Goal: Information Seeking & Learning: Compare options

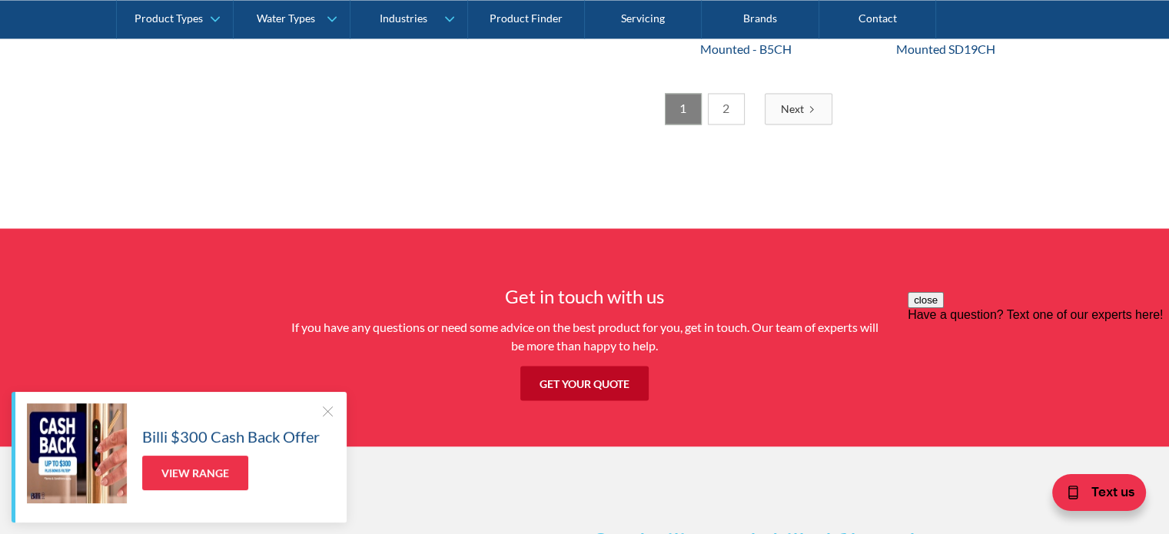
scroll to position [2535, 0]
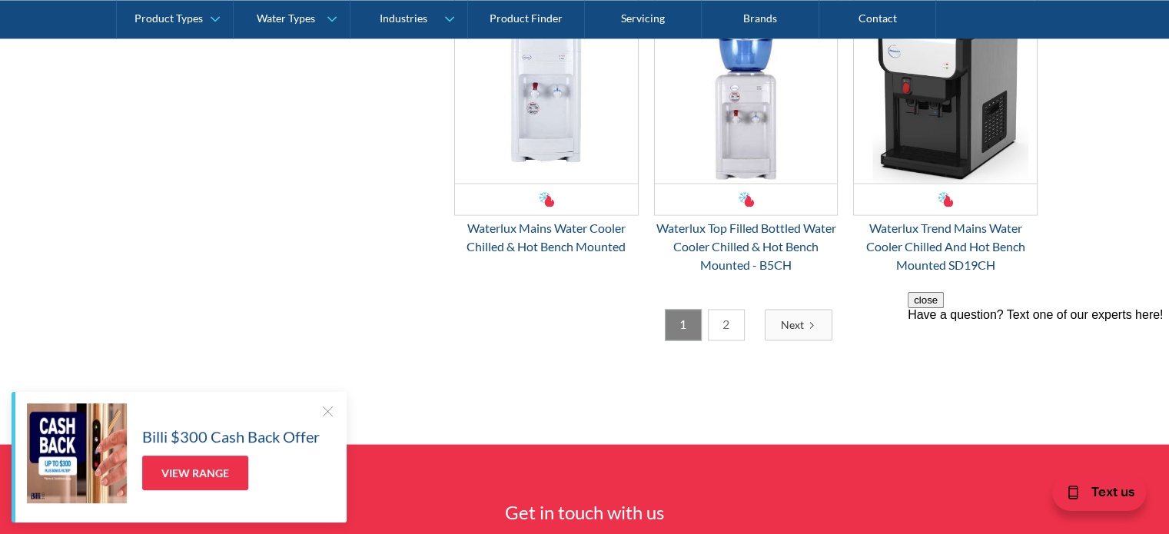
click at [805, 314] on link "Next" at bounding box center [798, 325] width 68 height 32
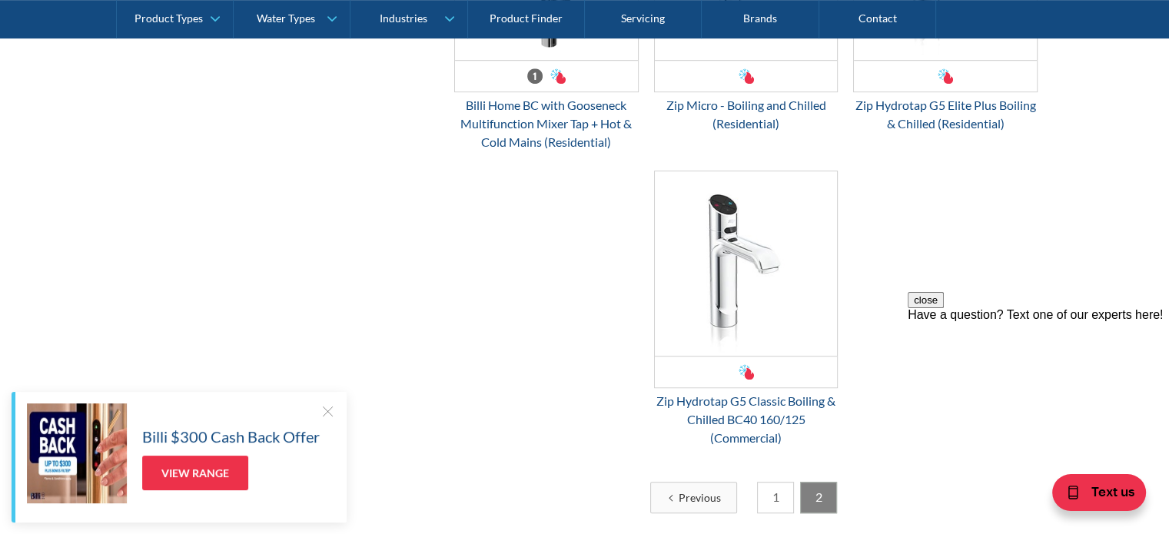
scroll to position [817, 0]
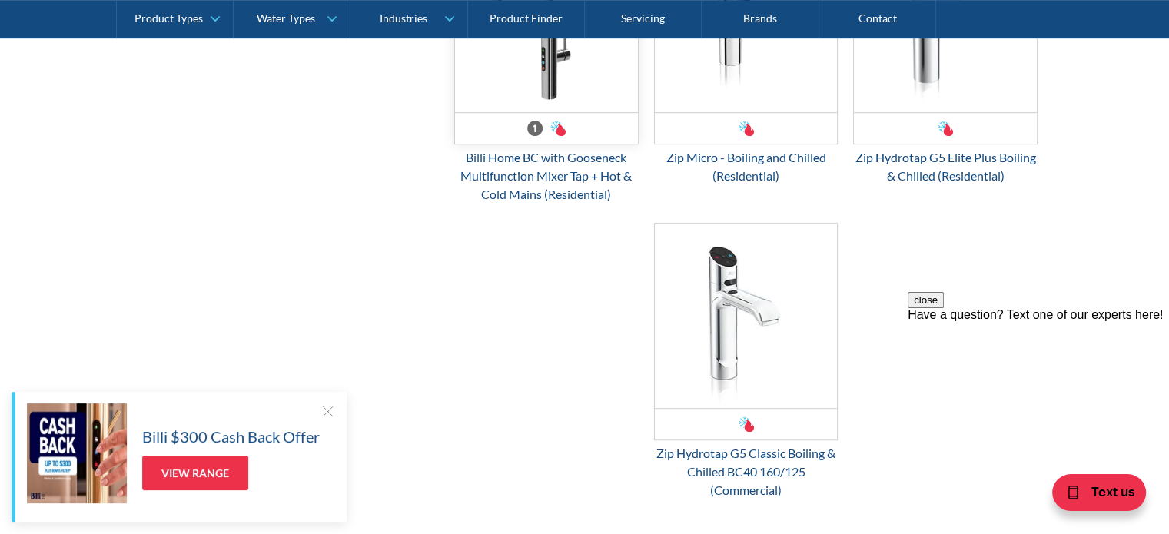
click at [579, 65] on img "Email Form 3" at bounding box center [546, 20] width 183 height 184
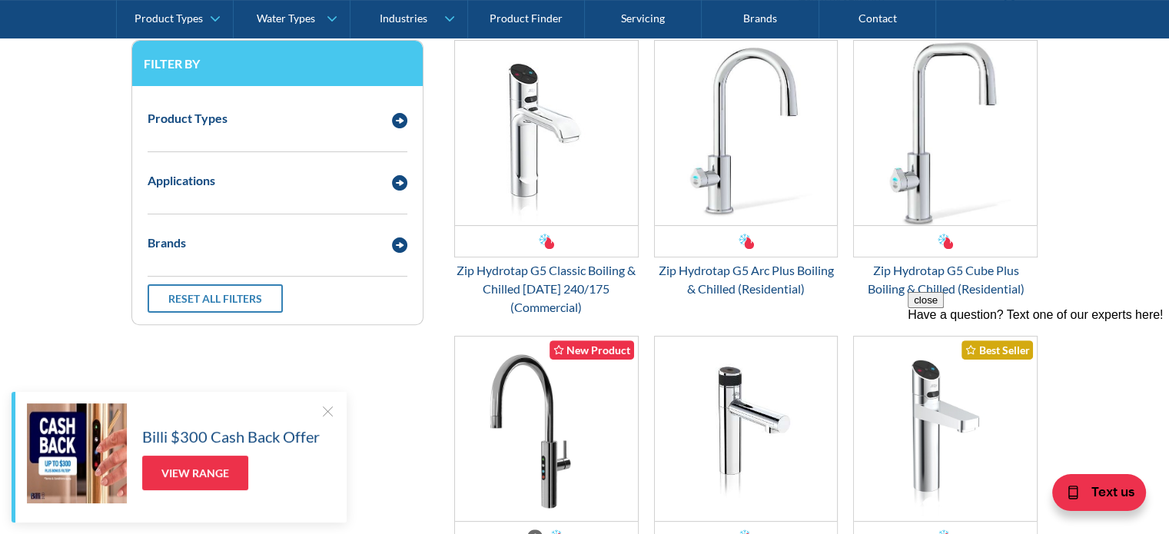
scroll to position [280, 0]
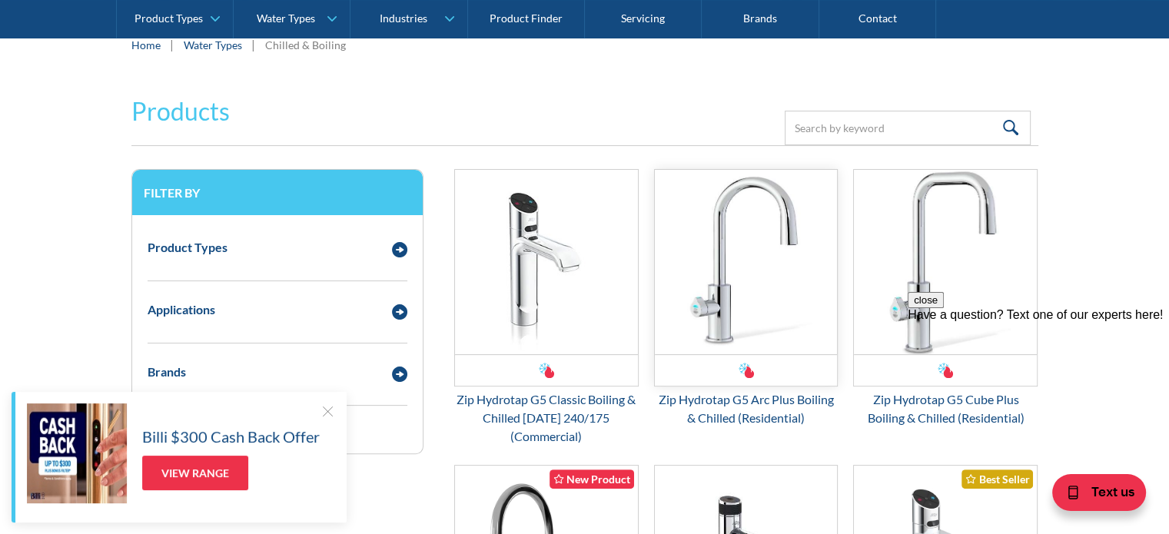
click at [771, 276] on img "Email Form 3" at bounding box center [746, 262] width 183 height 184
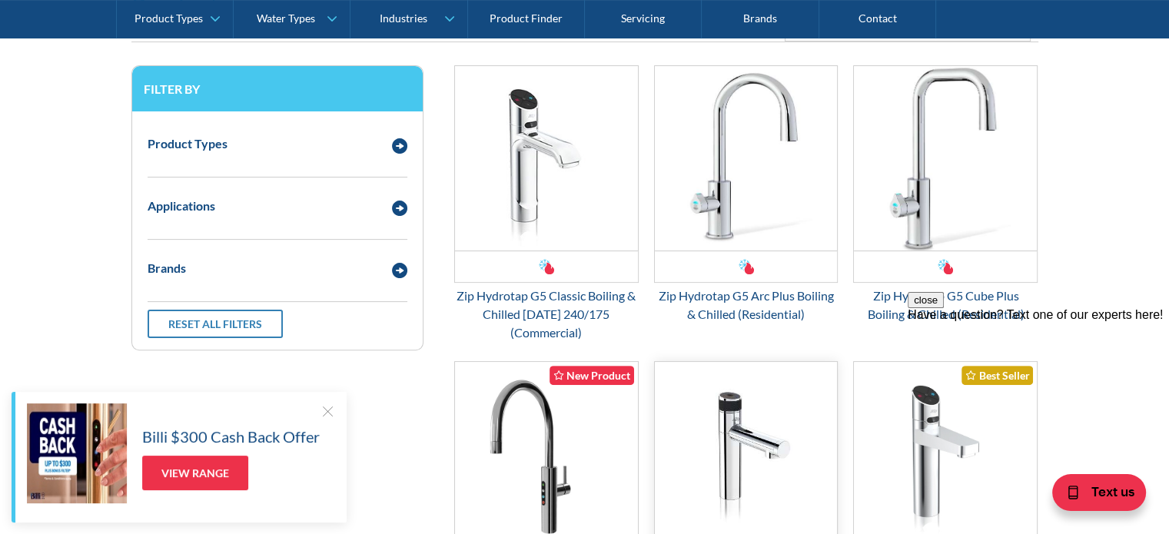
scroll to position [356, 0]
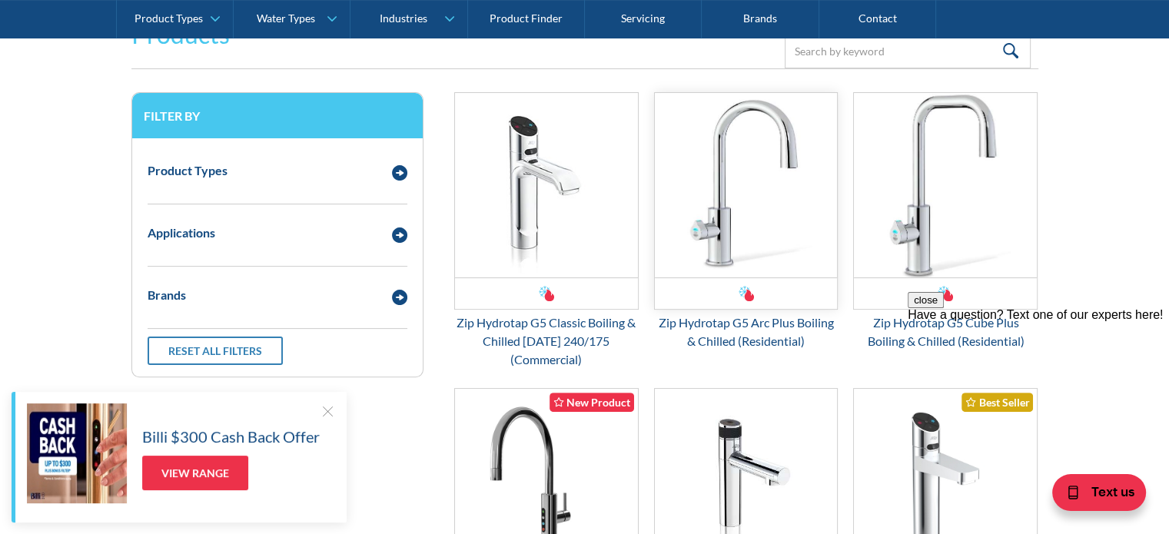
click at [716, 214] on img "Email Form 3" at bounding box center [746, 185] width 183 height 184
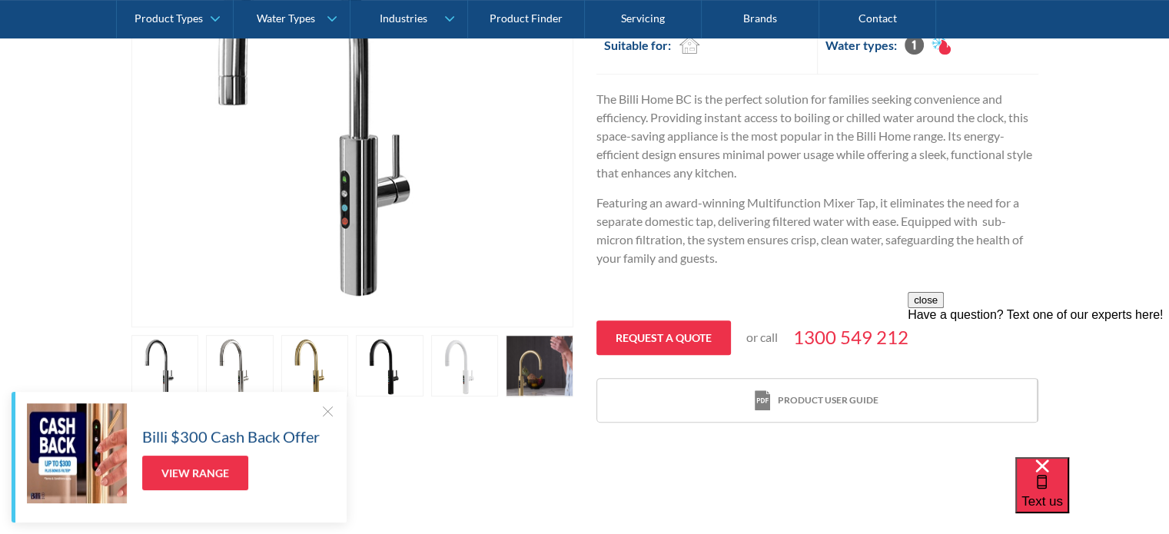
scroll to position [538, 0]
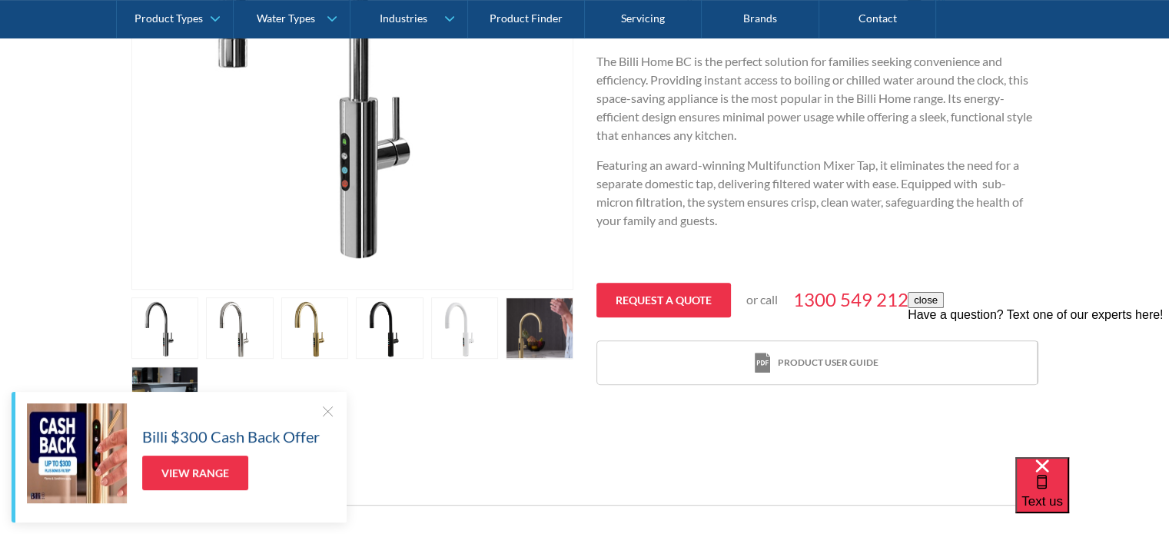
click at [373, 337] on link "open lightbox" at bounding box center [390, 327] width 68 height 61
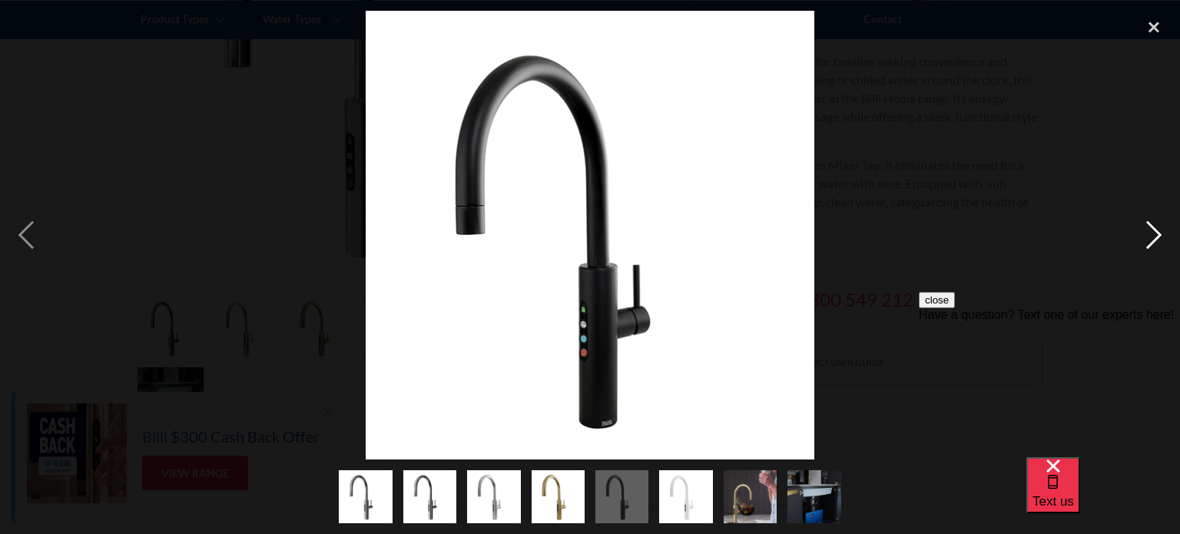
click at [1139, 240] on div "next image" at bounding box center [1154, 235] width 52 height 449
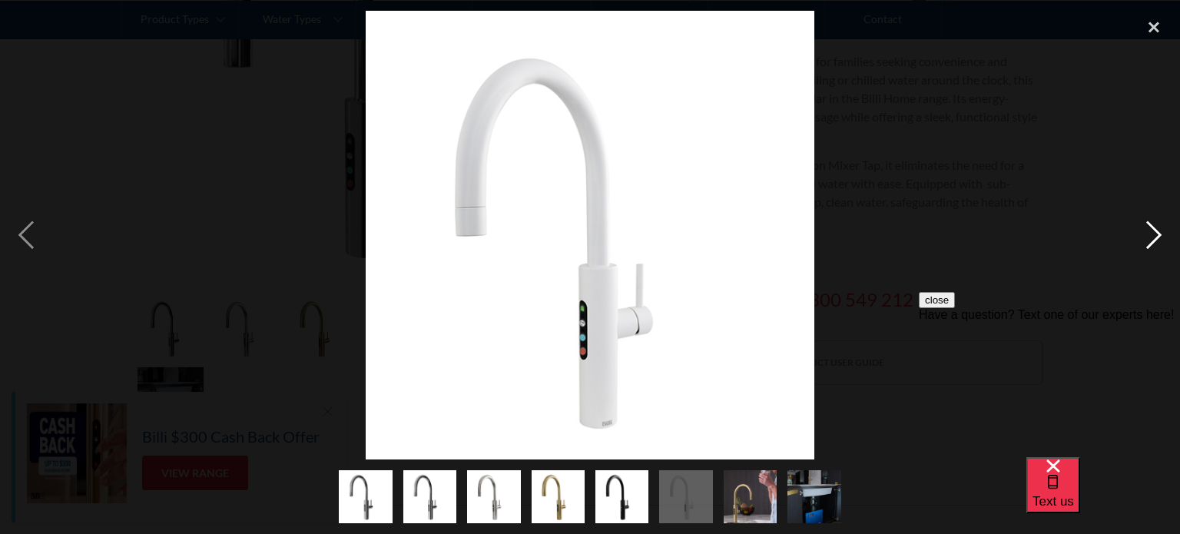
click at [1138, 240] on div "next image" at bounding box center [1154, 235] width 52 height 449
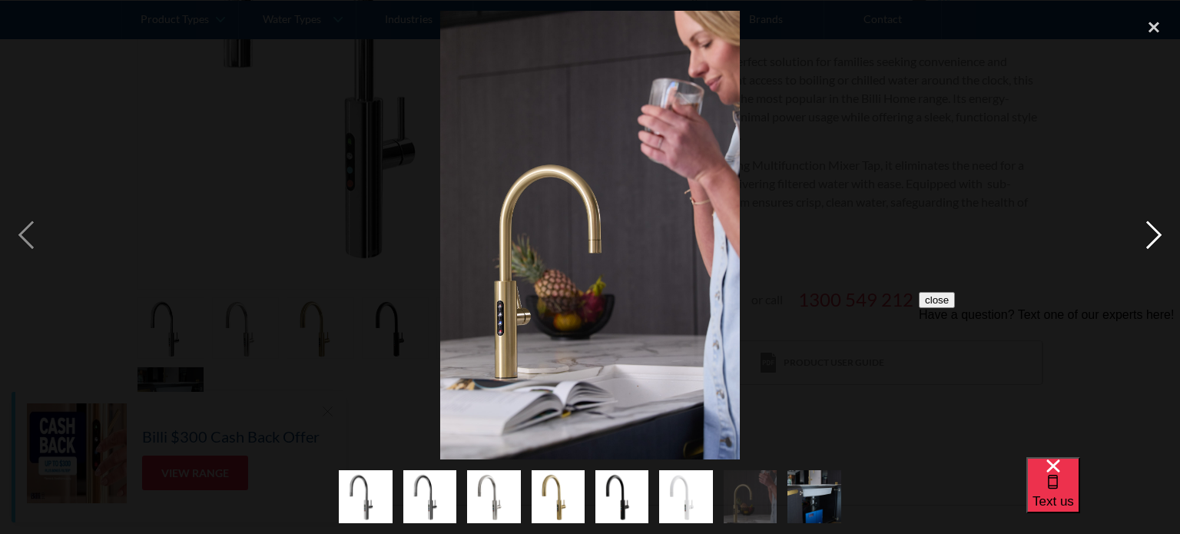
click at [1138, 240] on div "next image" at bounding box center [1154, 235] width 52 height 449
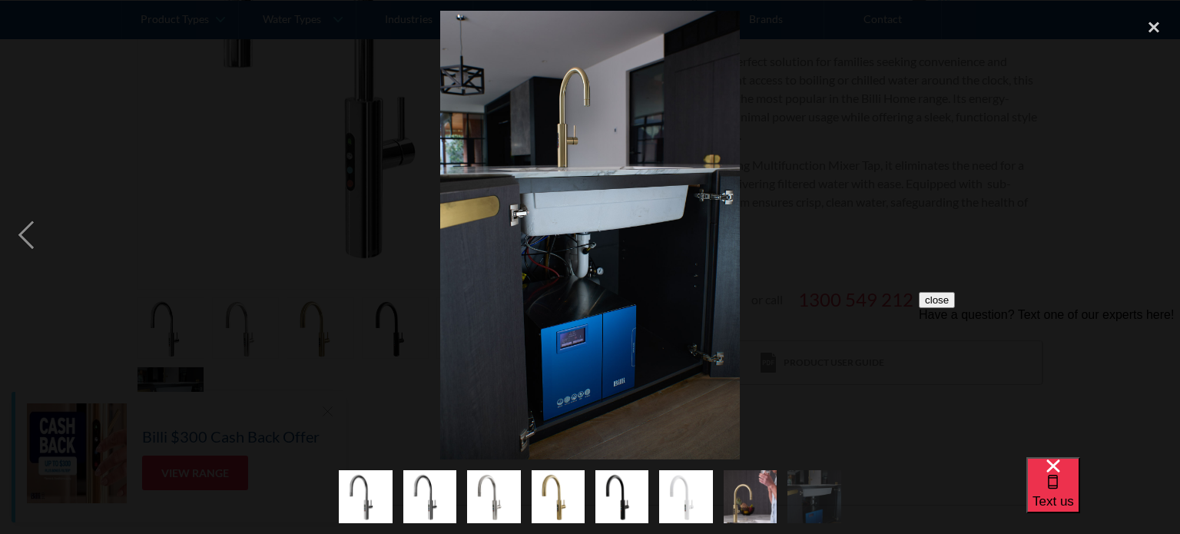
click at [1138, 240] on div "next image" at bounding box center [1154, 235] width 52 height 449
click at [27, 230] on div "previous image" at bounding box center [26, 235] width 52 height 449
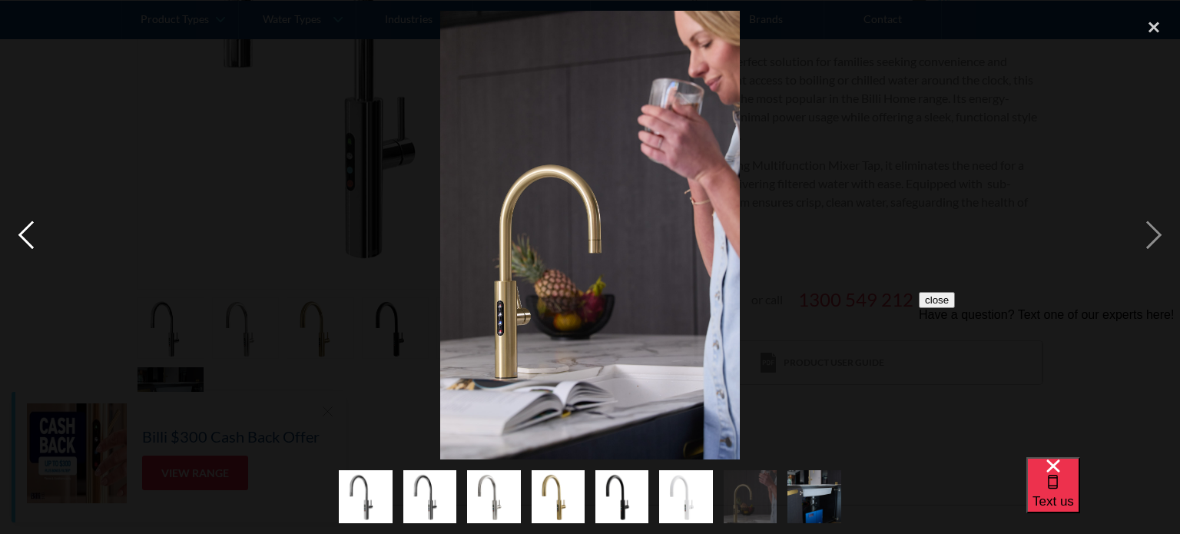
click at [27, 230] on div "previous image" at bounding box center [26, 235] width 52 height 449
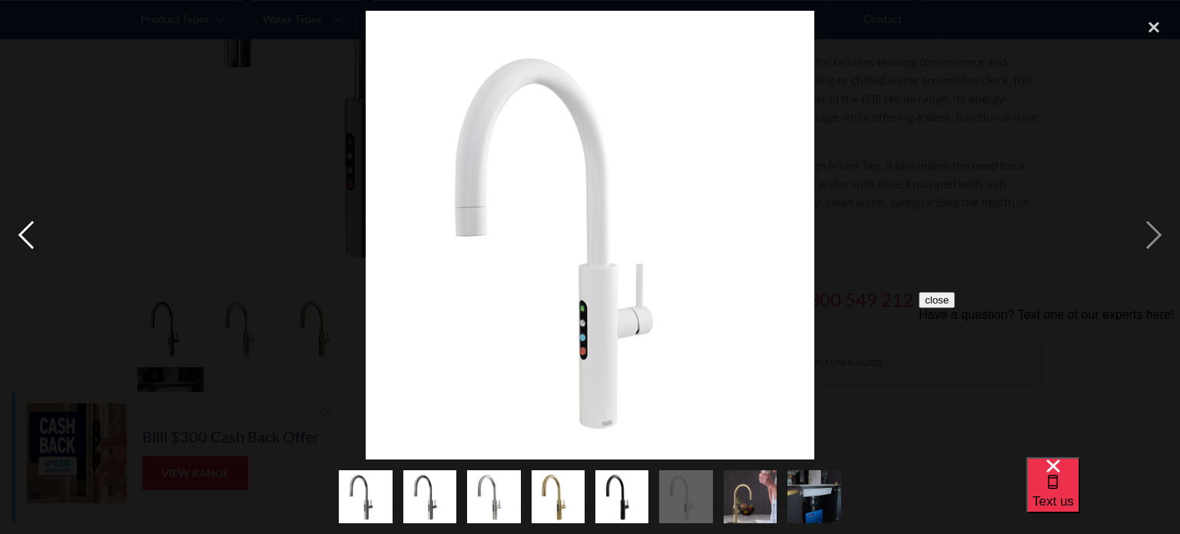
click at [27, 230] on div "previous image" at bounding box center [26, 235] width 52 height 449
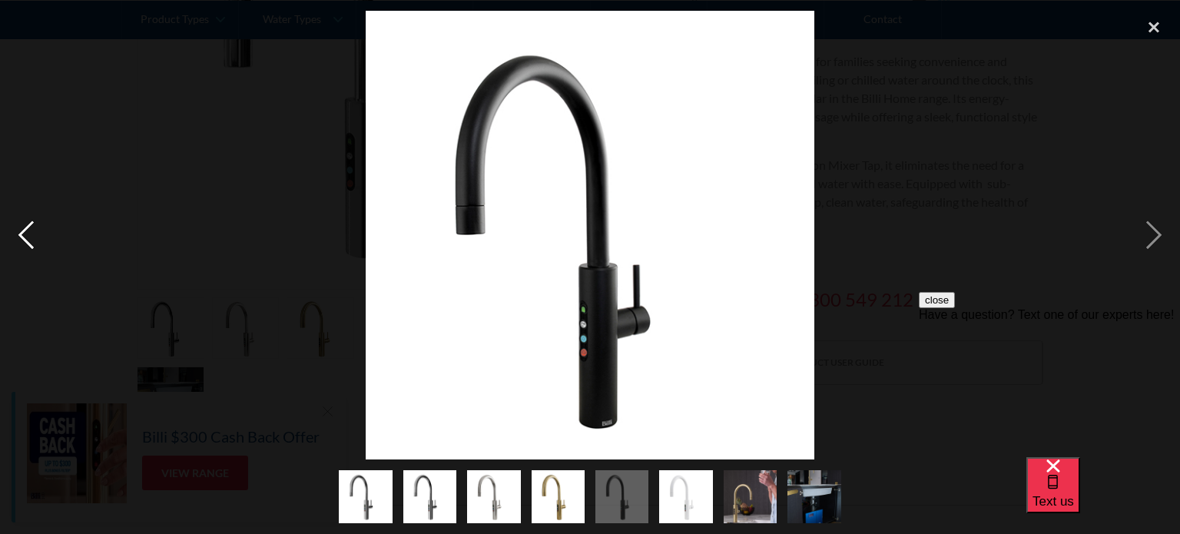
click at [27, 230] on div "previous image" at bounding box center [26, 235] width 52 height 449
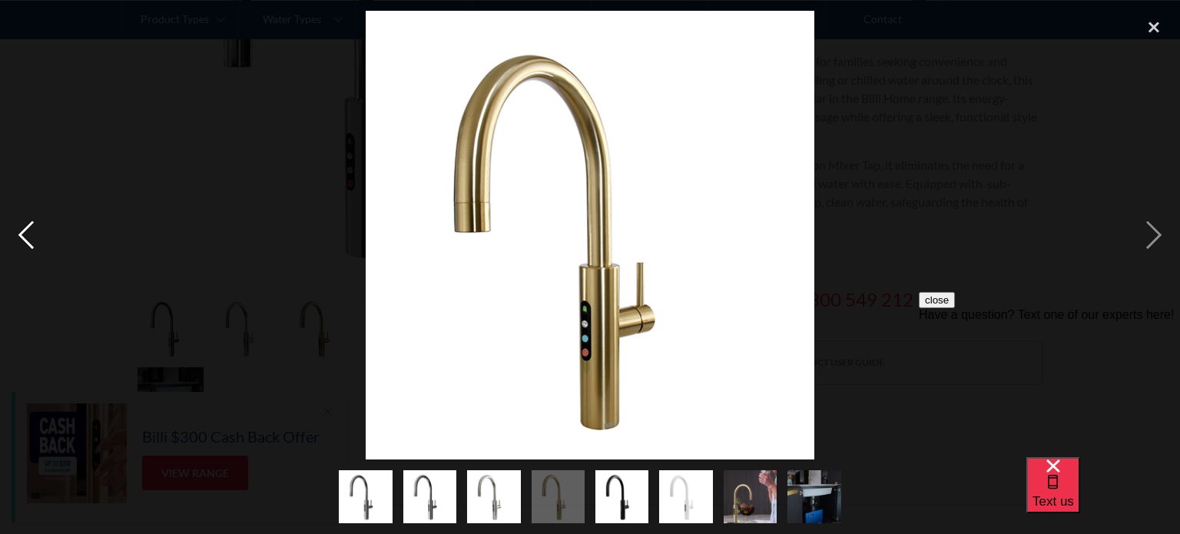
click at [27, 230] on div "previous image" at bounding box center [26, 235] width 52 height 449
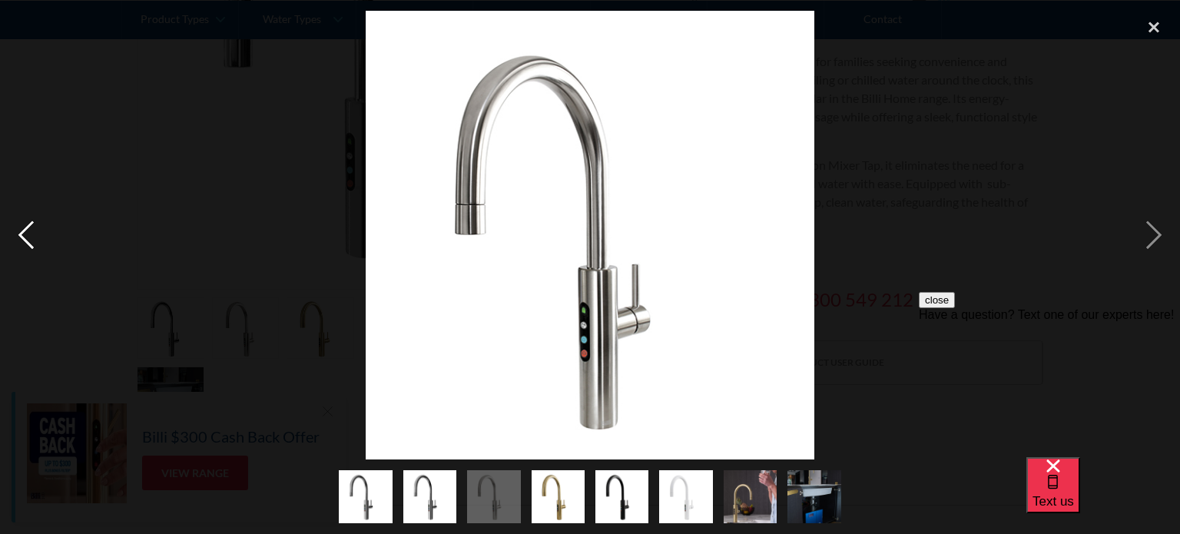
click at [27, 230] on div "previous image" at bounding box center [26, 235] width 52 height 449
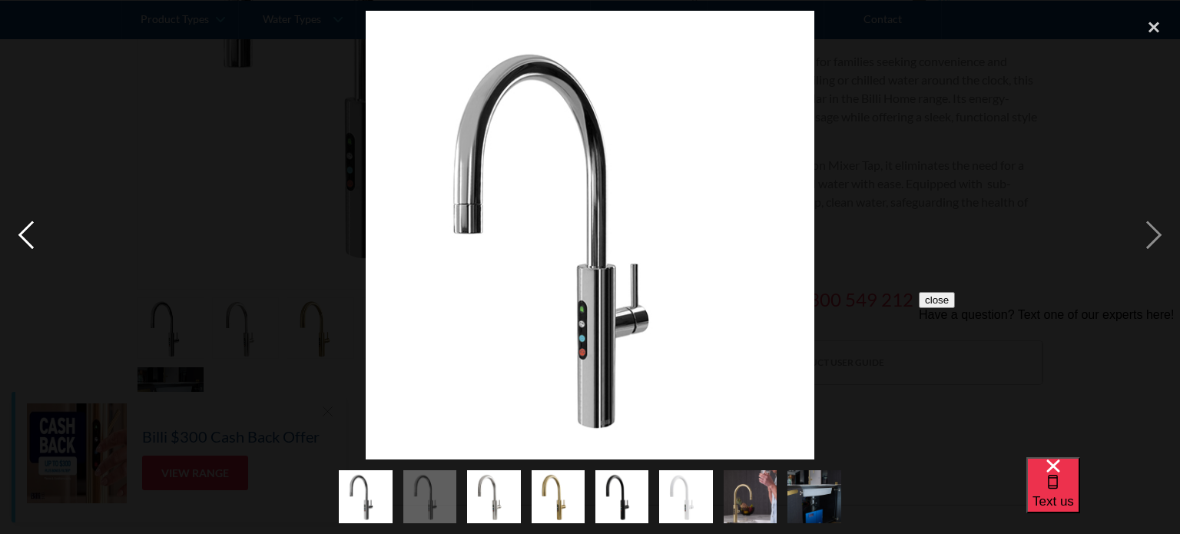
click at [27, 230] on div "previous image" at bounding box center [26, 235] width 52 height 449
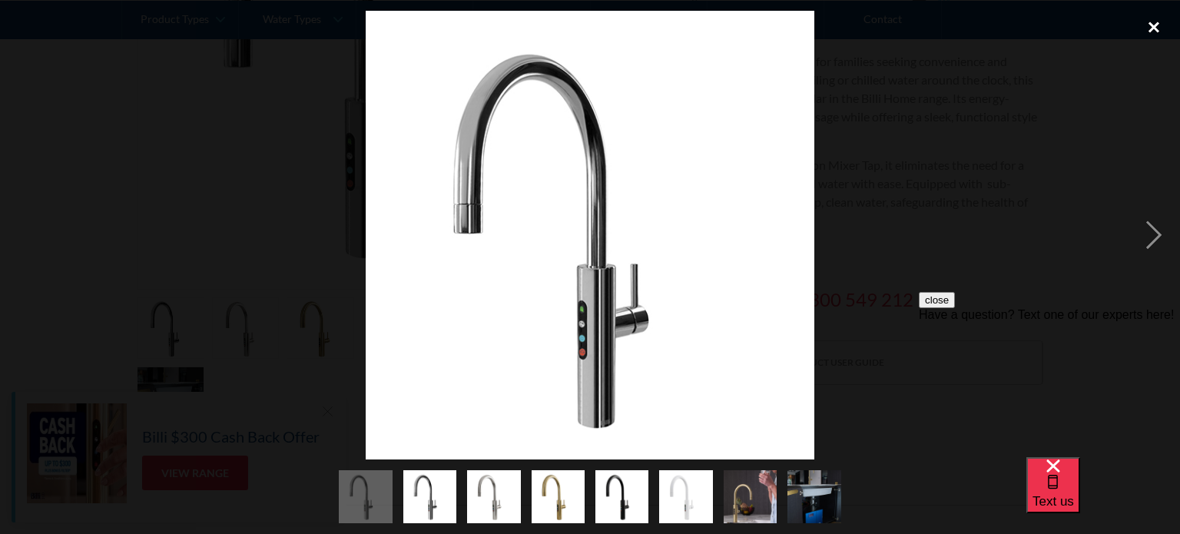
click at [1163, 21] on div "close lightbox" at bounding box center [1154, 28] width 52 height 34
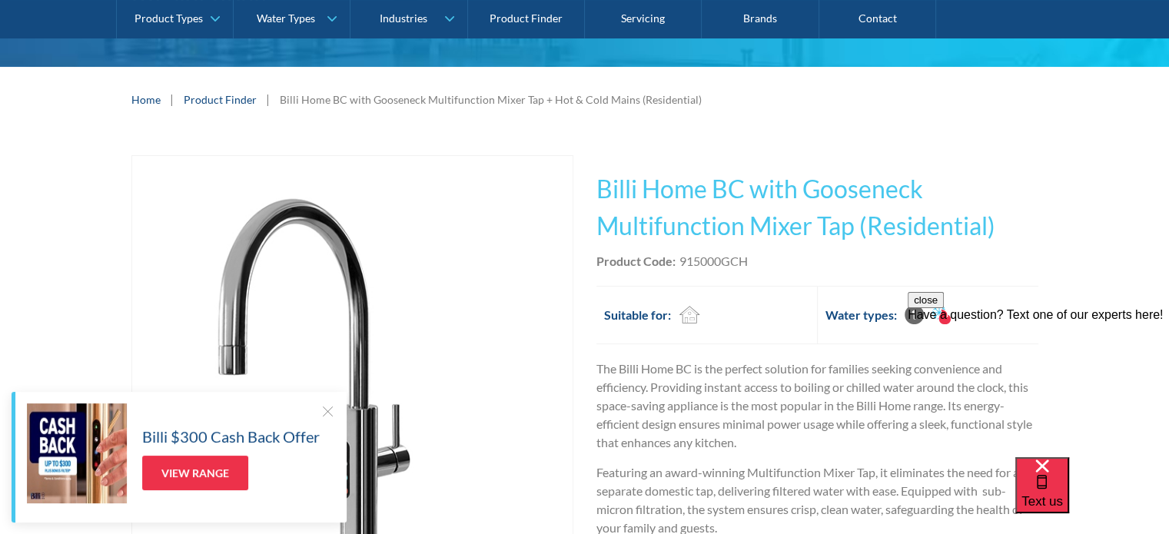
scroll to position [307, 0]
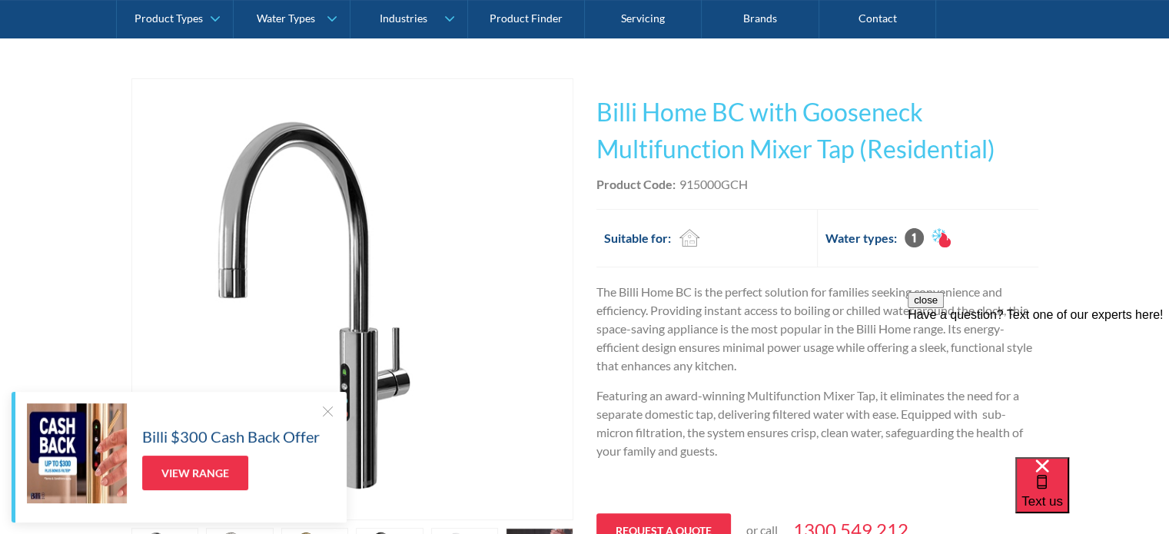
click at [943, 308] on button "close" at bounding box center [925, 300] width 36 height 16
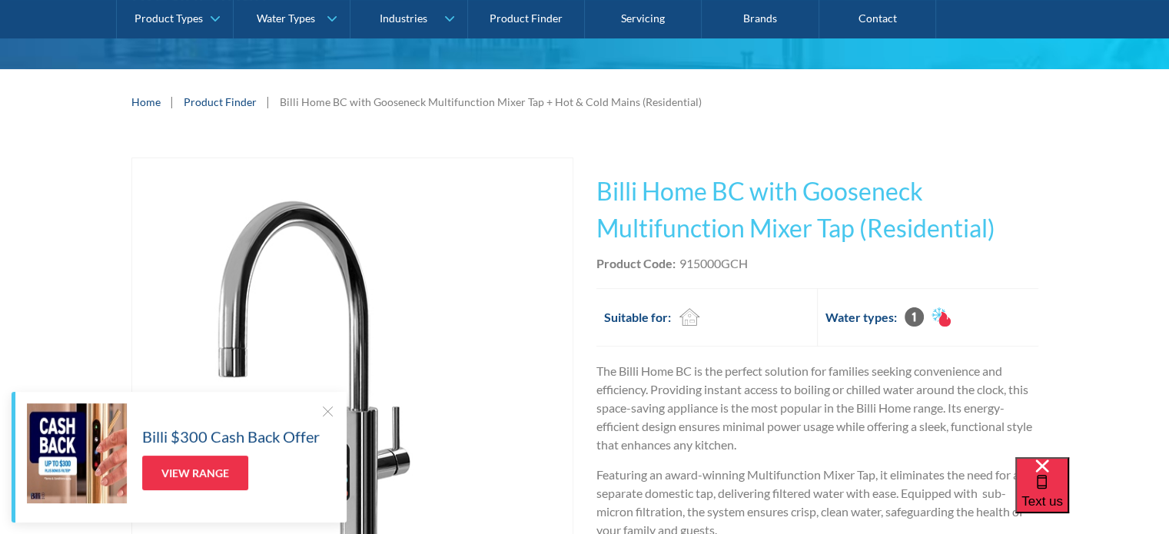
scroll to position [154, 0]
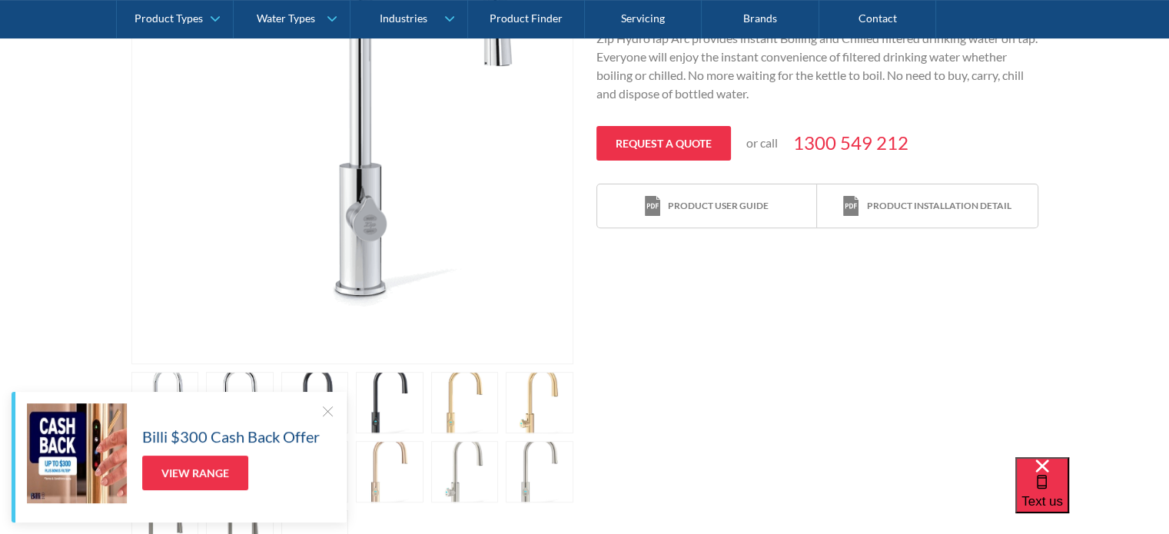
scroll to position [615, 0]
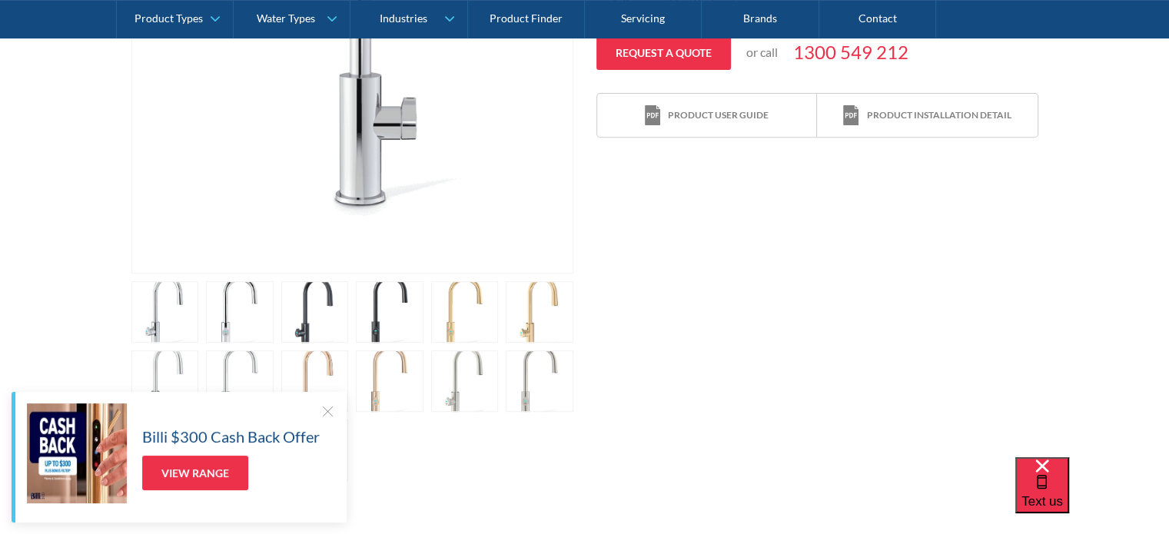
click at [326, 410] on div at bounding box center [327, 410] width 15 height 15
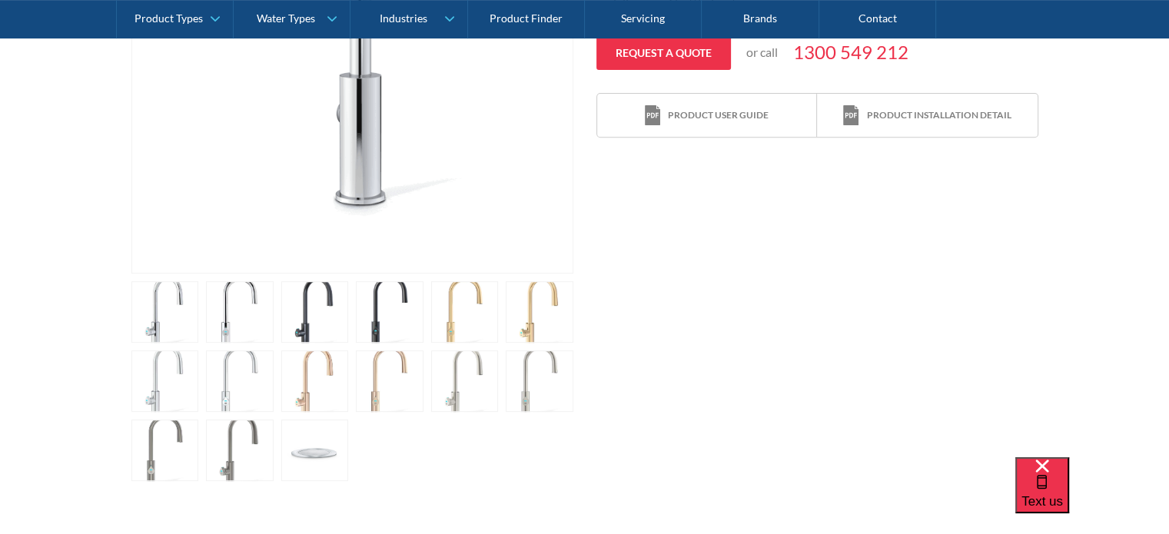
click at [138, 439] on link "open lightbox" at bounding box center [165, 449] width 68 height 61
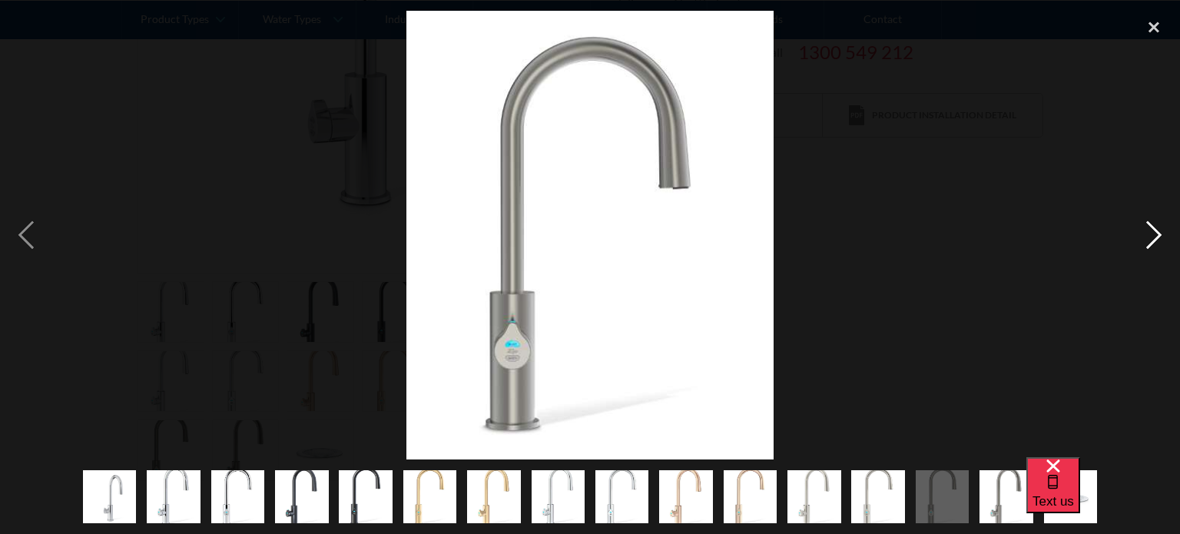
click at [1156, 244] on div "next image" at bounding box center [1154, 235] width 52 height 449
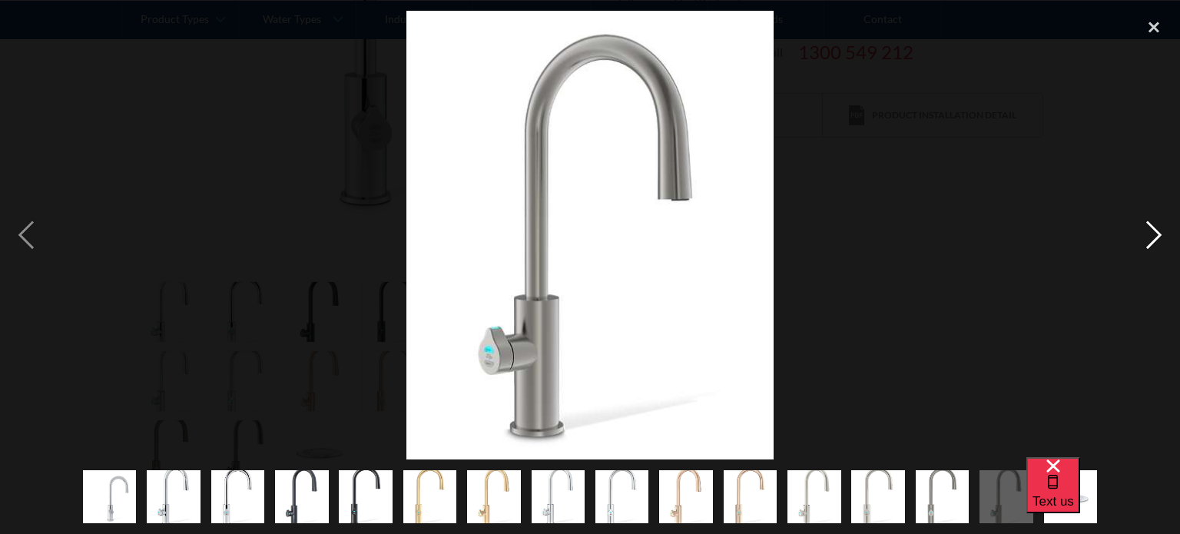
click at [1156, 244] on div "next image" at bounding box center [1154, 235] width 52 height 449
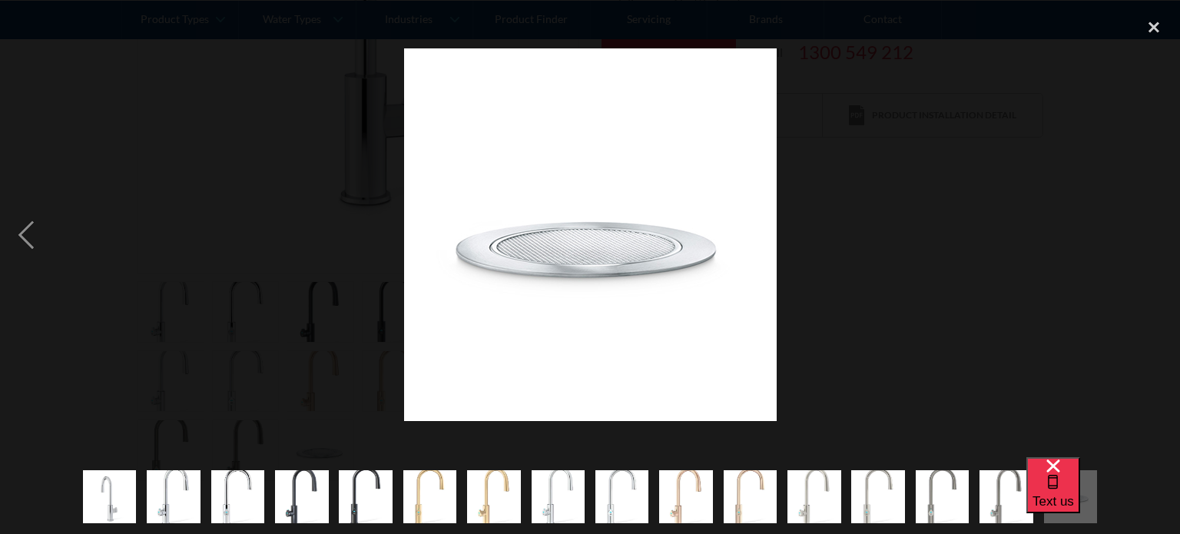
click at [1156, 244] on div "next image" at bounding box center [1154, 235] width 52 height 449
click at [28, 238] on div "previous image" at bounding box center [26, 235] width 52 height 449
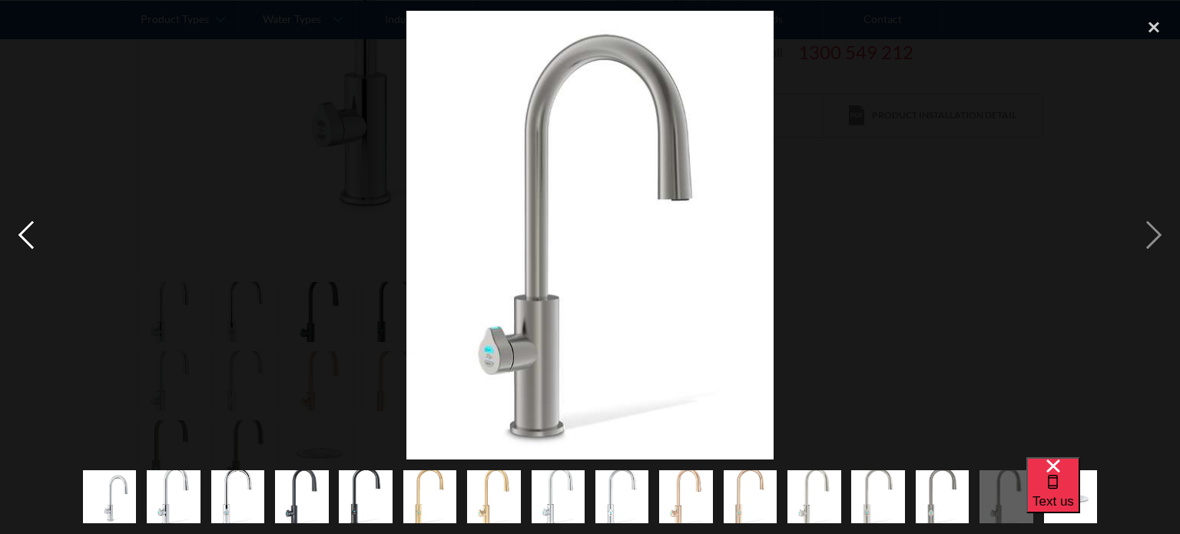
click at [28, 238] on div "previous image" at bounding box center [26, 235] width 52 height 449
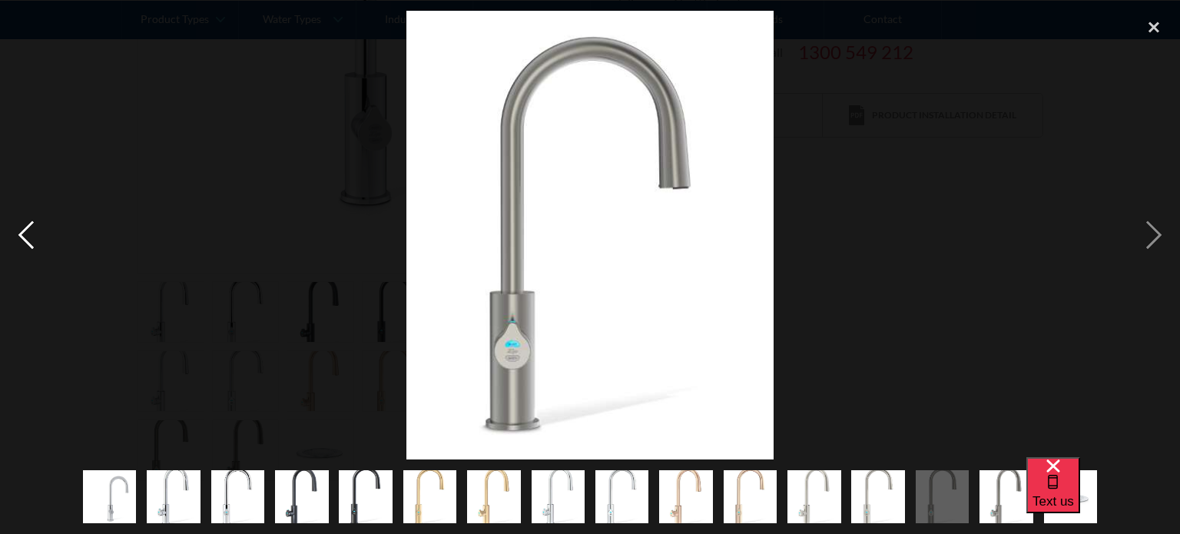
click at [28, 238] on div "previous image" at bounding box center [26, 235] width 52 height 449
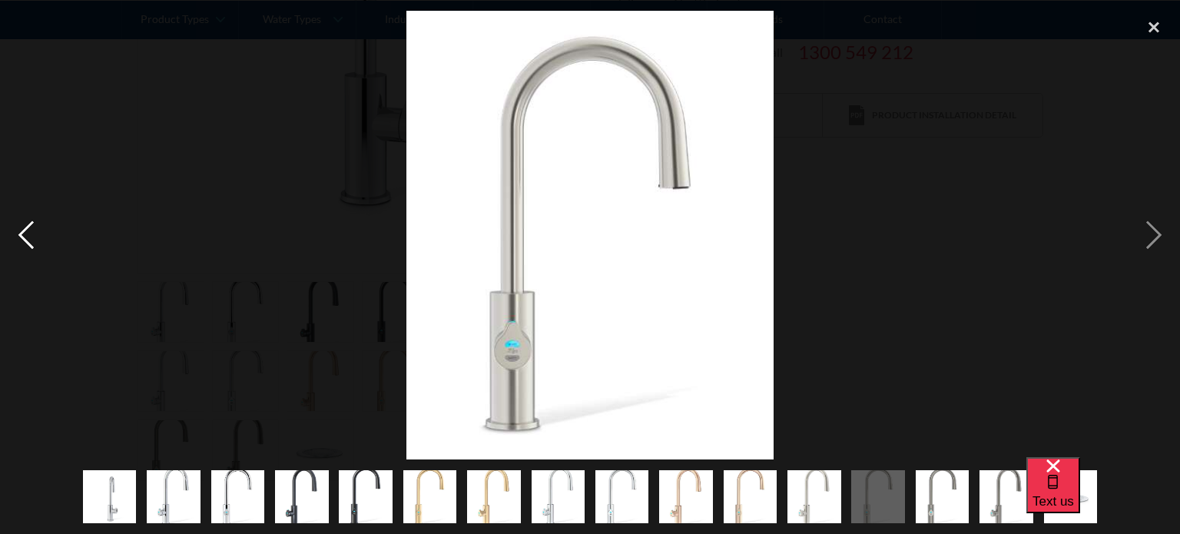
click at [28, 238] on div "previous image" at bounding box center [26, 235] width 52 height 449
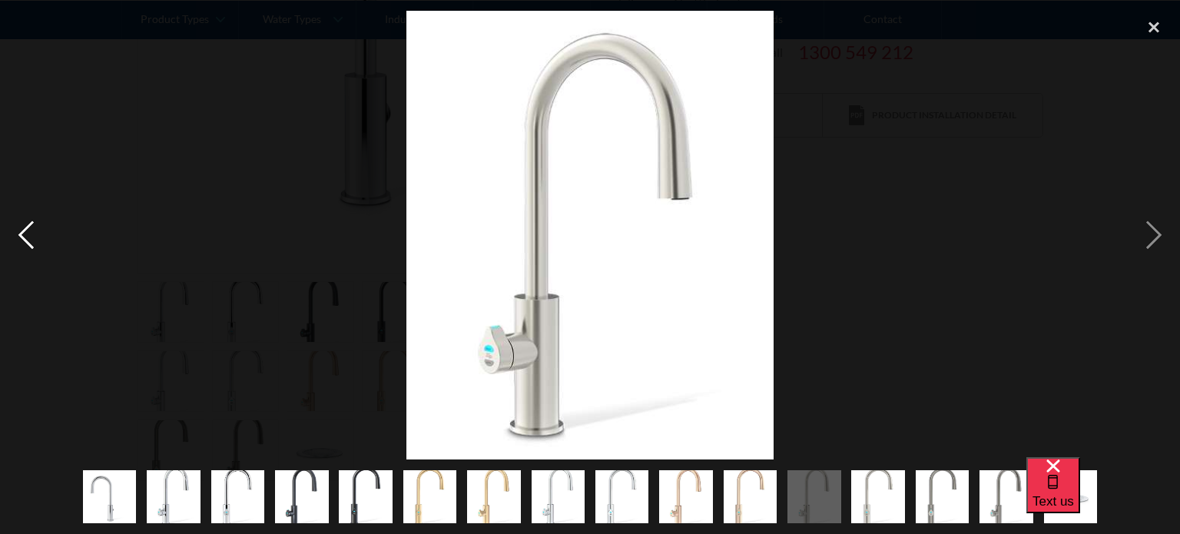
click at [28, 238] on div "previous image" at bounding box center [26, 235] width 52 height 449
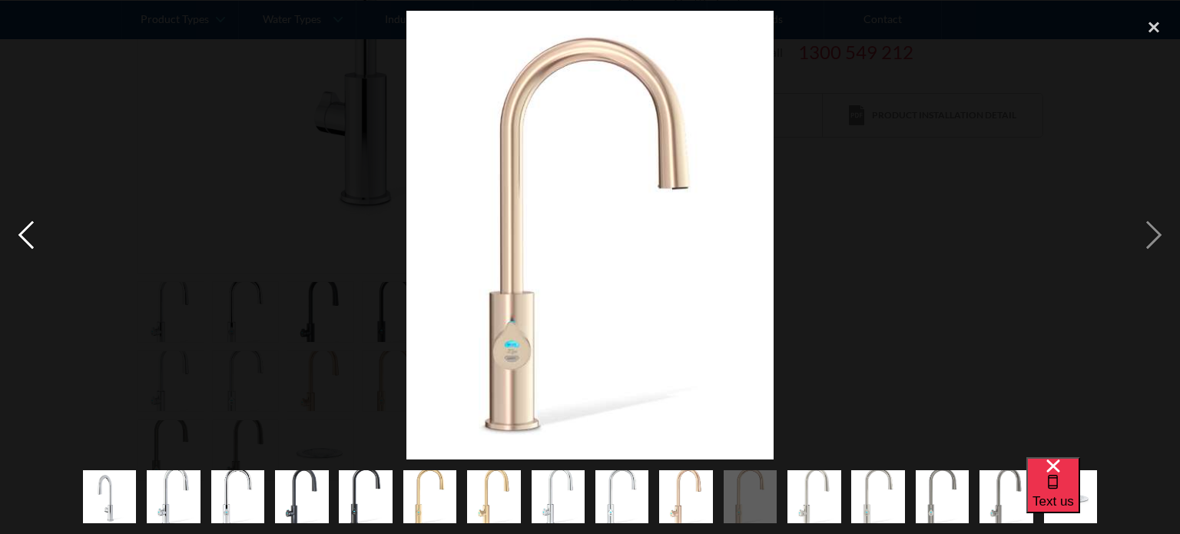
click at [28, 238] on div "previous image" at bounding box center [26, 235] width 52 height 449
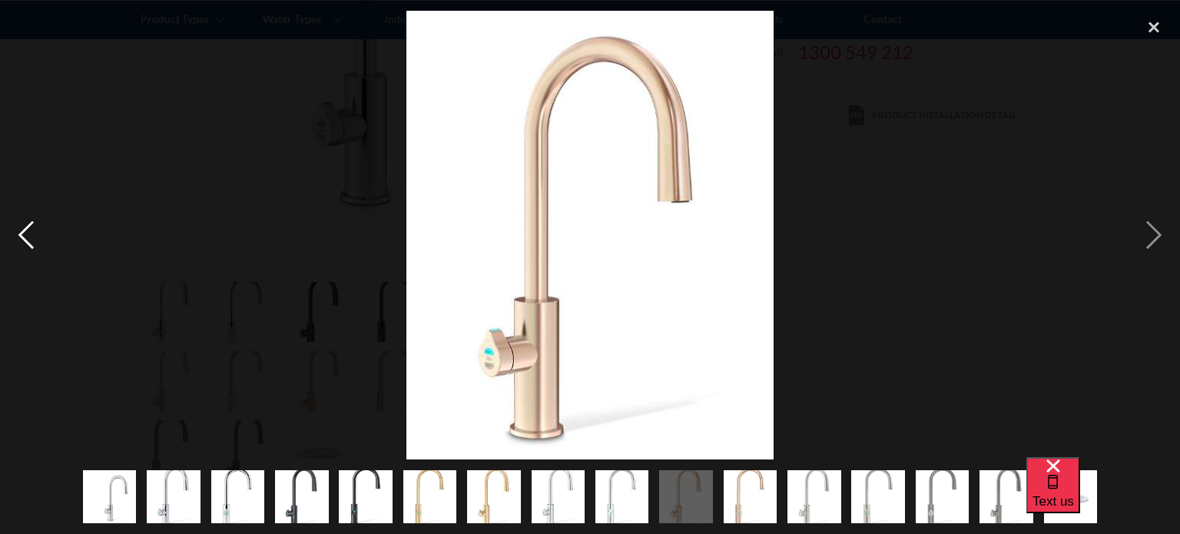
click at [28, 238] on div "previous image" at bounding box center [26, 235] width 52 height 449
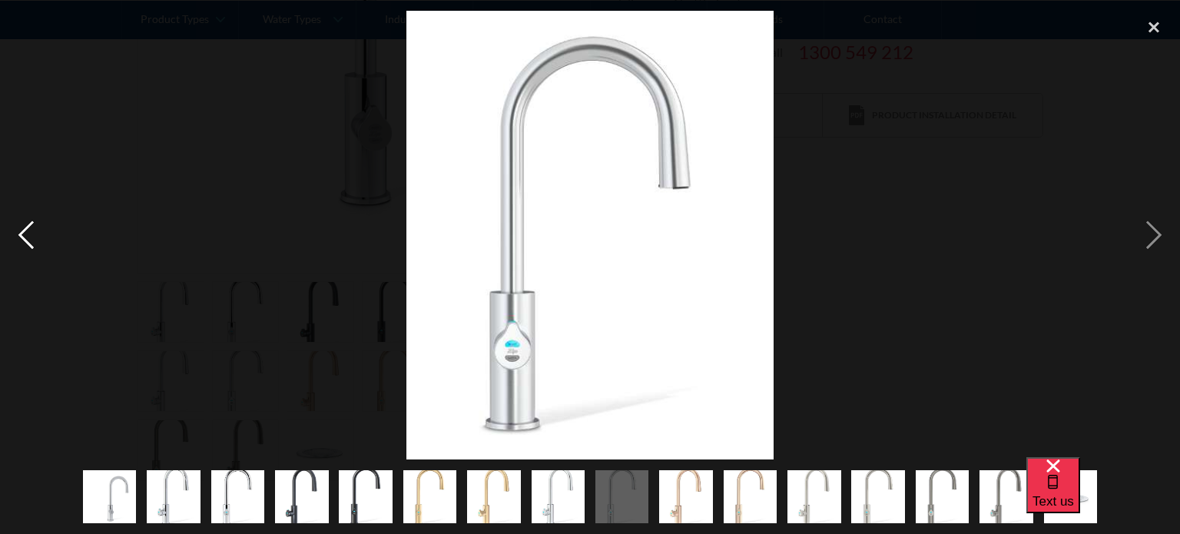
click at [28, 238] on div "previous image" at bounding box center [26, 235] width 52 height 449
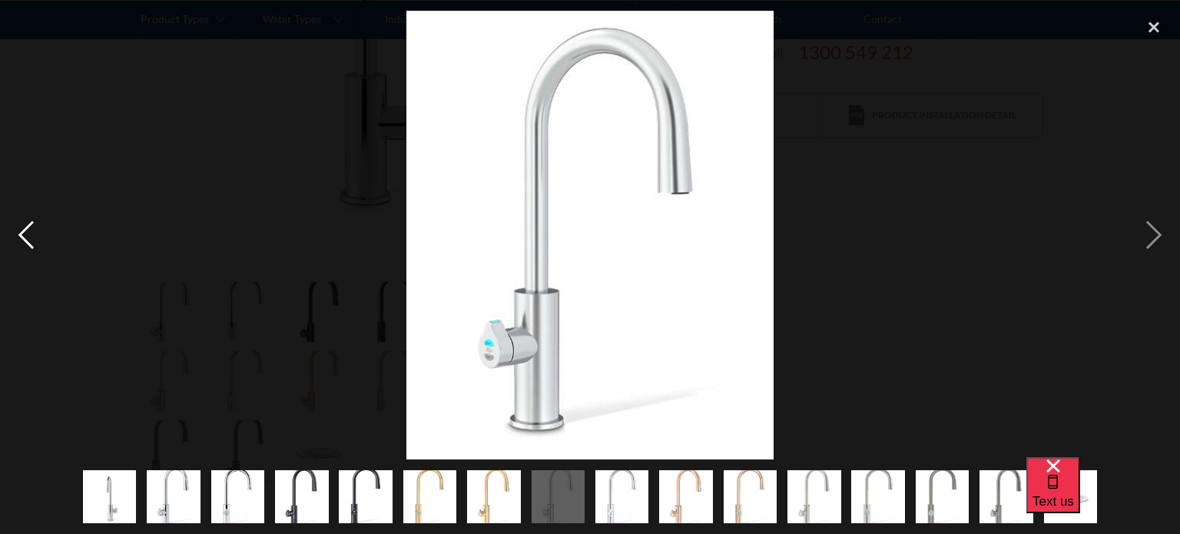
click at [28, 238] on div "previous image" at bounding box center [26, 235] width 52 height 449
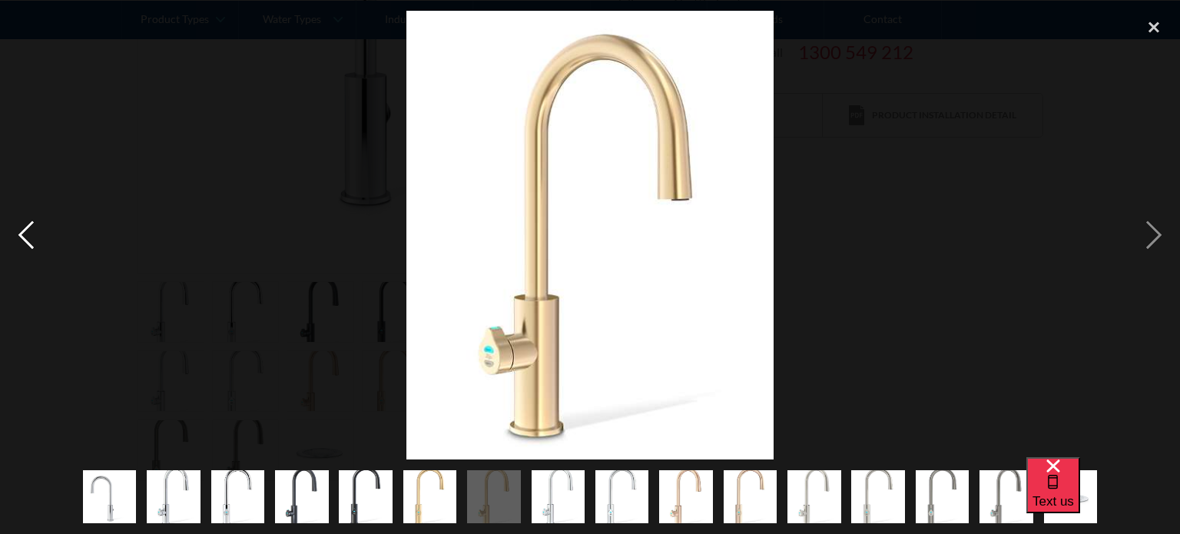
click at [28, 238] on div "previous image" at bounding box center [26, 235] width 52 height 449
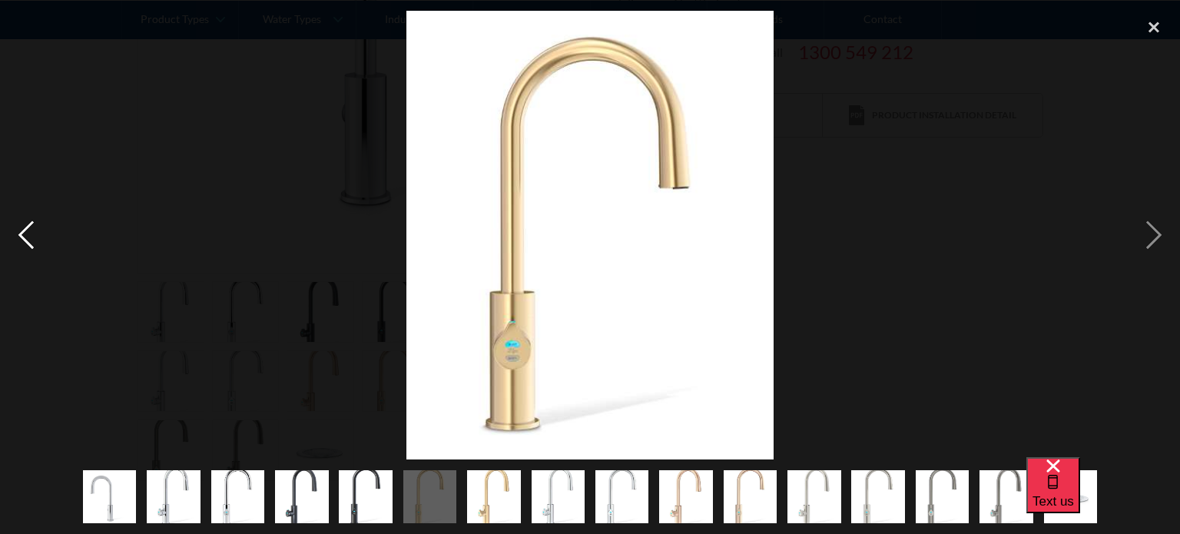
click at [28, 238] on div "previous image" at bounding box center [26, 235] width 52 height 449
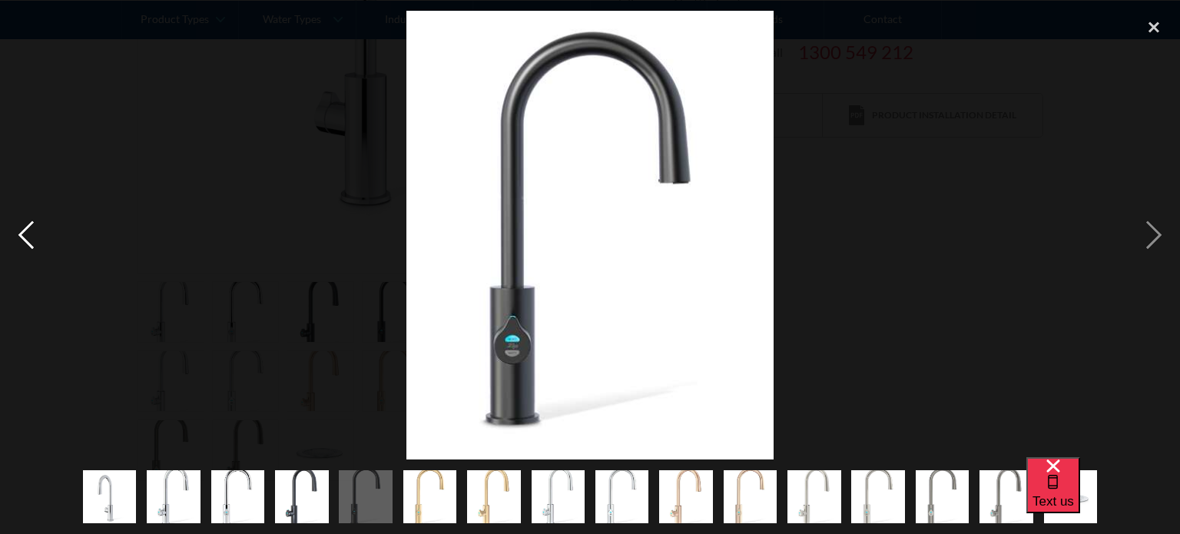
click at [28, 238] on div "previous image" at bounding box center [26, 235] width 52 height 449
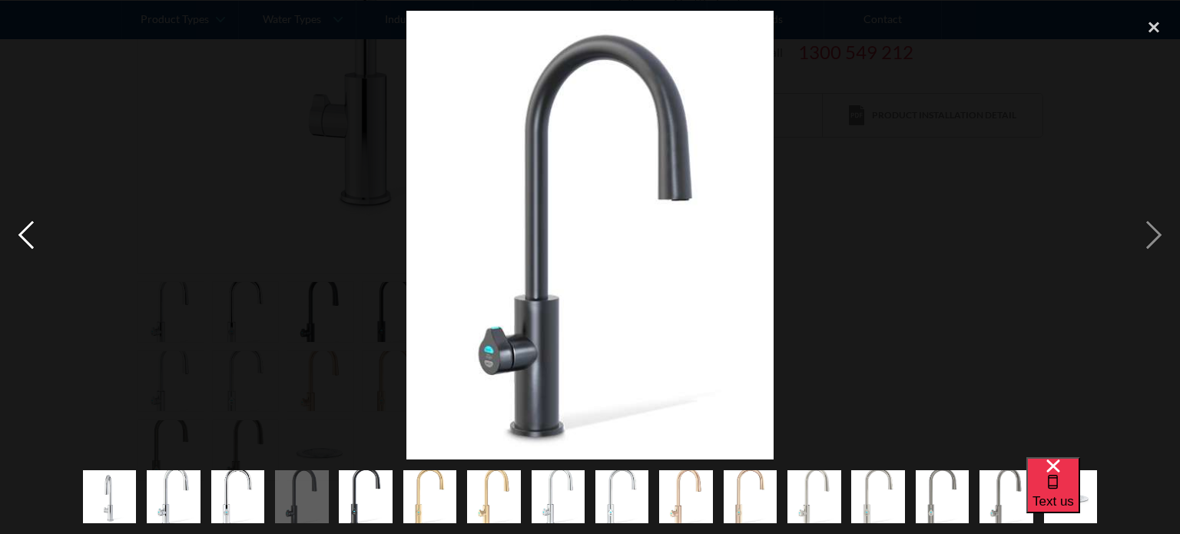
click at [28, 238] on div "previous image" at bounding box center [26, 235] width 52 height 449
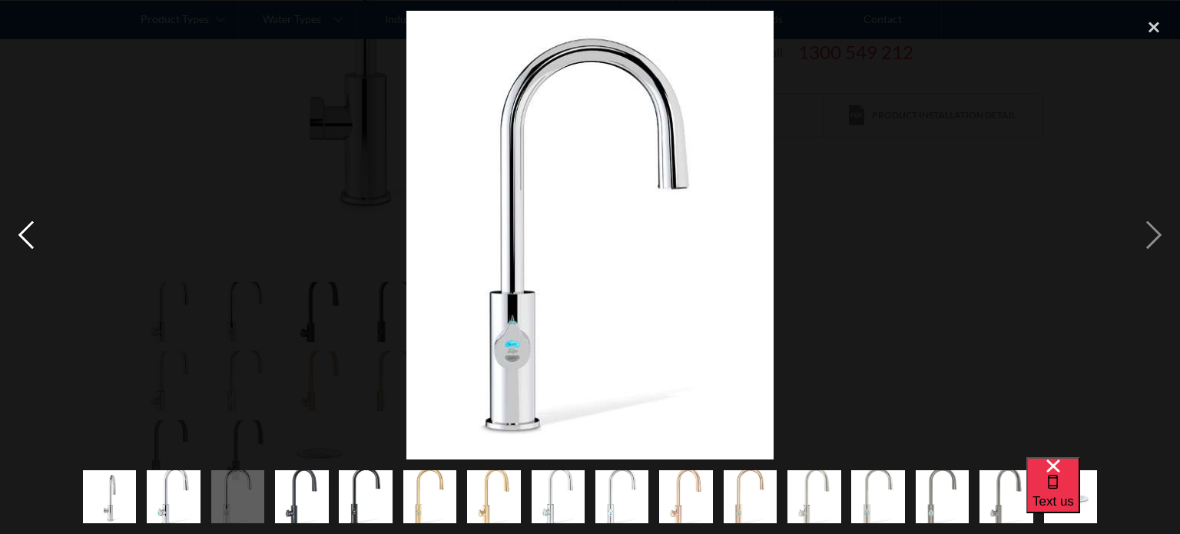
click at [28, 238] on div "previous image" at bounding box center [26, 235] width 52 height 449
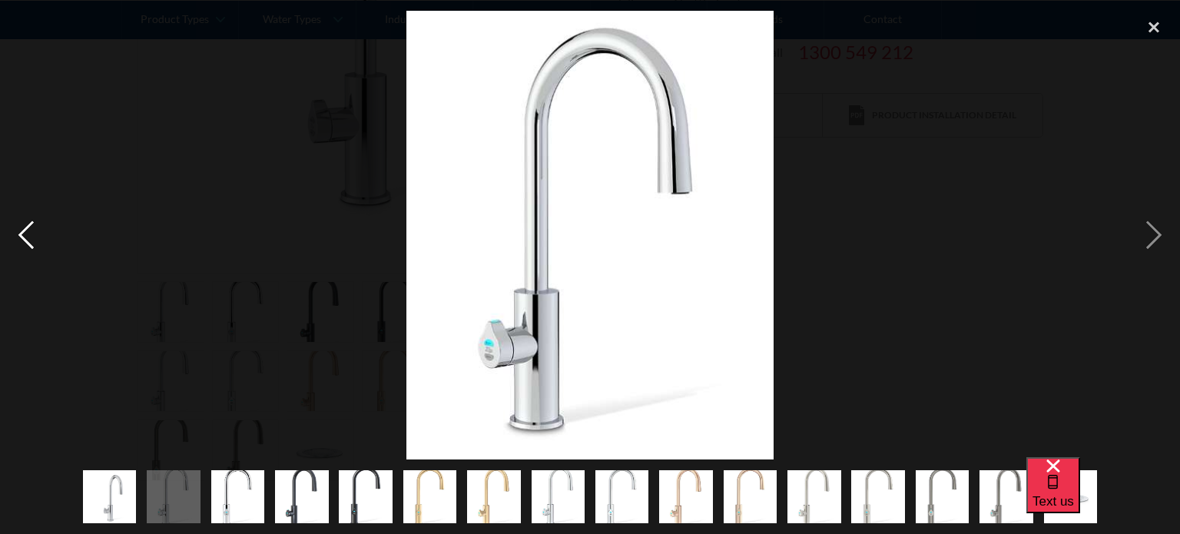
click at [28, 238] on div "previous image" at bounding box center [26, 235] width 52 height 449
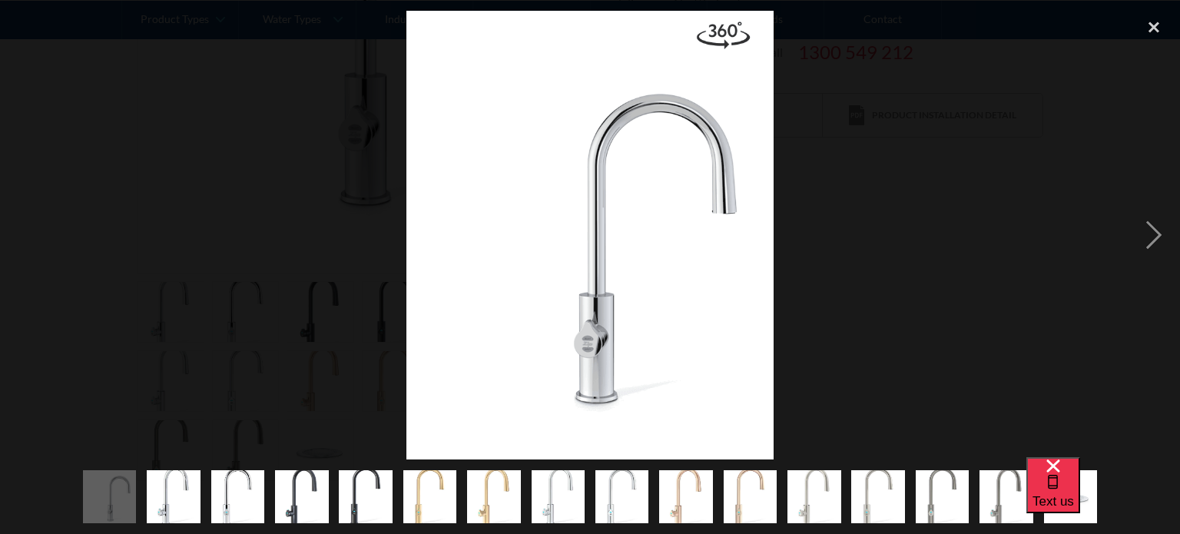
click at [28, 238] on div "previous image" at bounding box center [26, 235] width 52 height 449
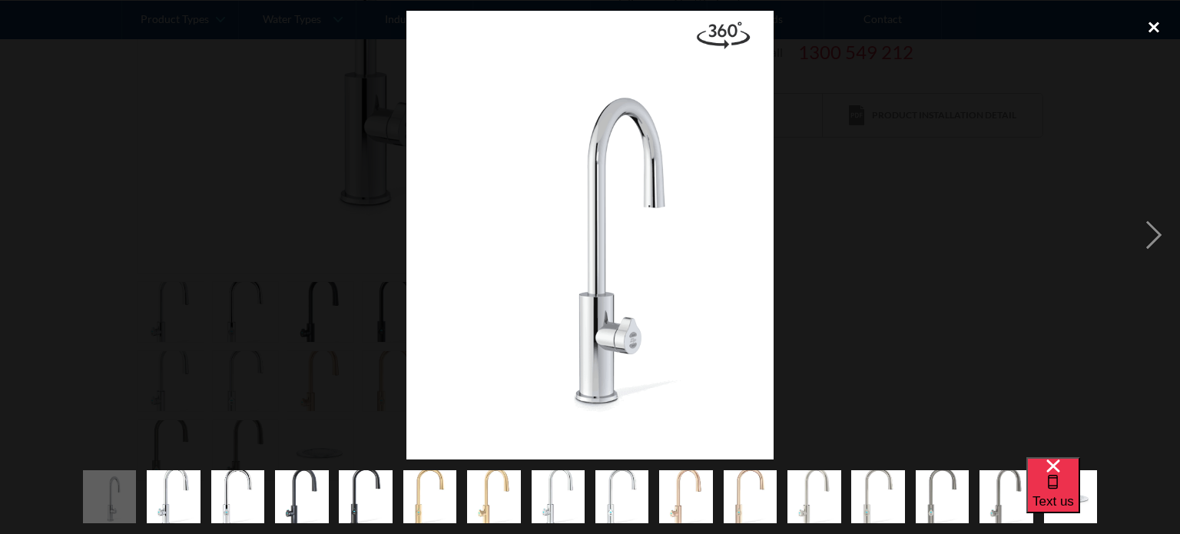
click at [1159, 21] on div "close lightbox" at bounding box center [1154, 28] width 52 height 34
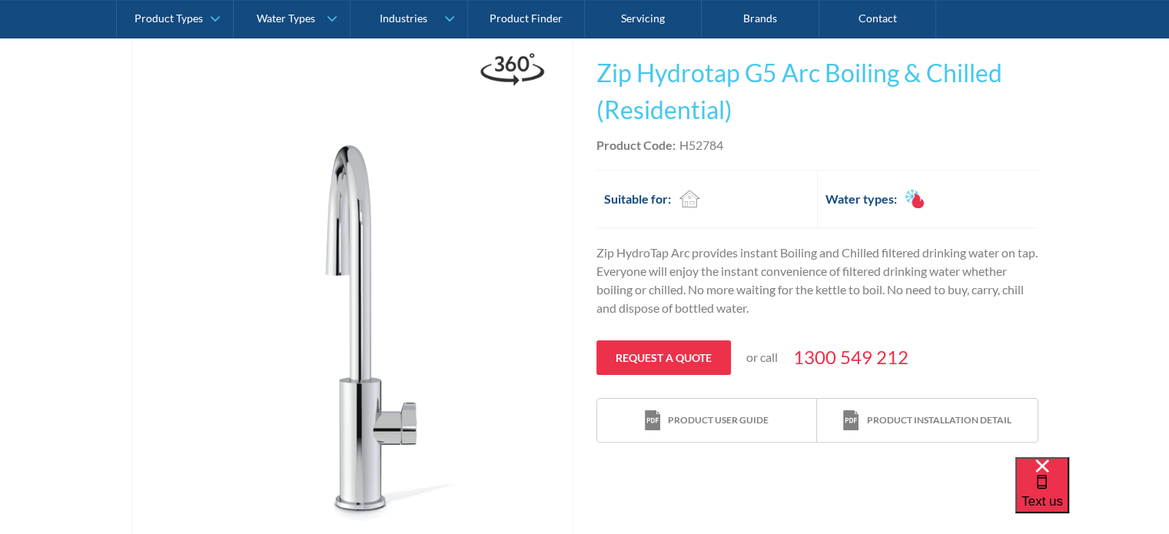
scroll to position [307, 0]
